Goal: Task Accomplishment & Management: Manage account settings

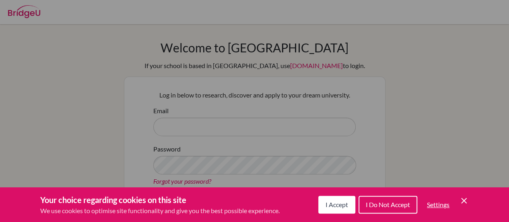
click at [324, 198] on button "I Accept" at bounding box center [336, 205] width 37 height 18
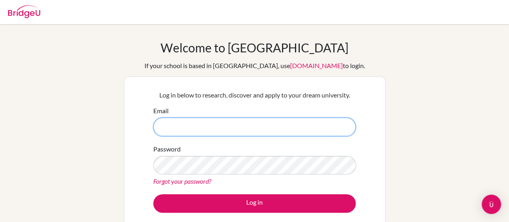
click at [176, 132] on input "Email" at bounding box center [254, 127] width 202 height 19
type input "[PERSON_NAME][EMAIL_ADDRESS][DOMAIN_NAME]"
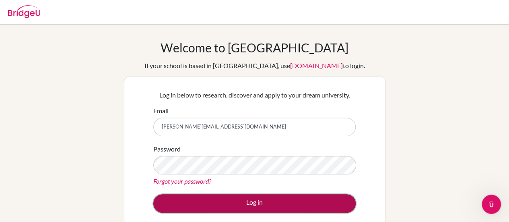
click at [239, 198] on button "Log in" at bounding box center [254, 203] width 202 height 19
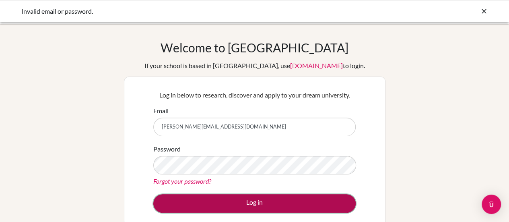
drag, startPoint x: 244, startPoint y: 203, endPoint x: 258, endPoint y: 203, distance: 14.5
click at [258, 203] on button "Log in" at bounding box center [254, 203] width 202 height 19
drag, startPoint x: 257, startPoint y: 202, endPoint x: 241, endPoint y: 202, distance: 15.7
click at [241, 202] on button "Log in" at bounding box center [254, 203] width 202 height 19
drag, startPoint x: 258, startPoint y: 207, endPoint x: 245, endPoint y: 199, distance: 16.1
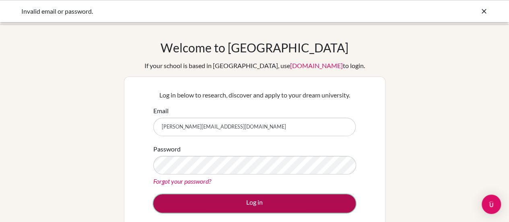
drag, startPoint x: 245, startPoint y: 199, endPoint x: 229, endPoint y: 210, distance: 18.8
click at [229, 210] on button "Log in" at bounding box center [254, 203] width 202 height 19
click at [258, 201] on button "Log in" at bounding box center [254, 203] width 202 height 19
click at [252, 202] on button "Log in" at bounding box center [254, 203] width 202 height 19
